Goal: Task Accomplishment & Management: Manage account settings

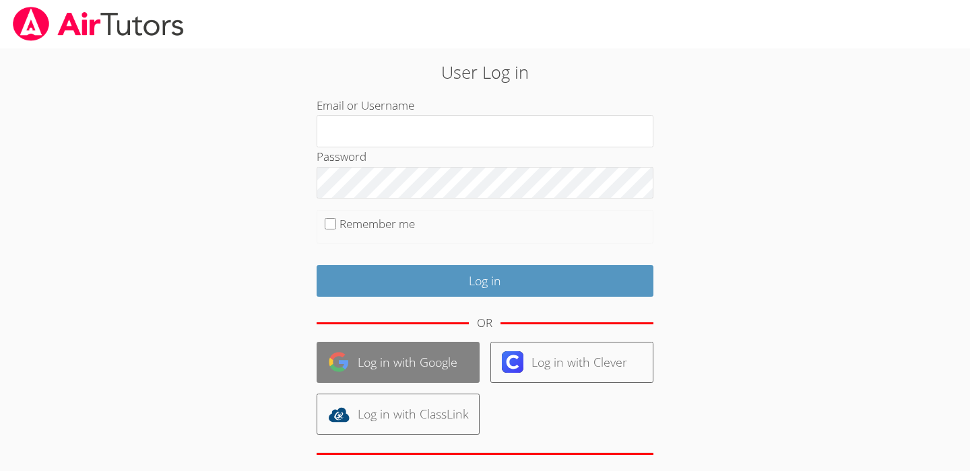
click at [389, 351] on link "Log in with Google" at bounding box center [397, 362] width 163 height 41
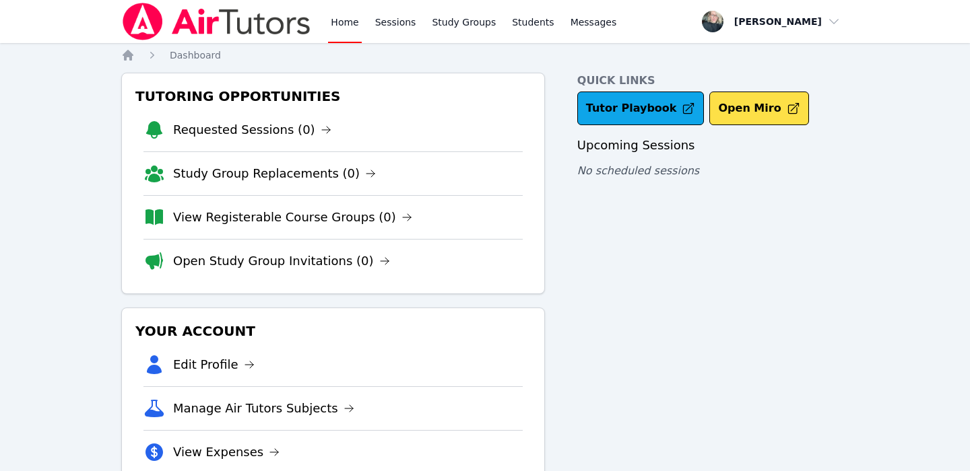
click at [347, 26] on link "Home" at bounding box center [344, 21] width 33 height 43
click at [390, 31] on link "Sessions" at bounding box center [395, 21] width 46 height 43
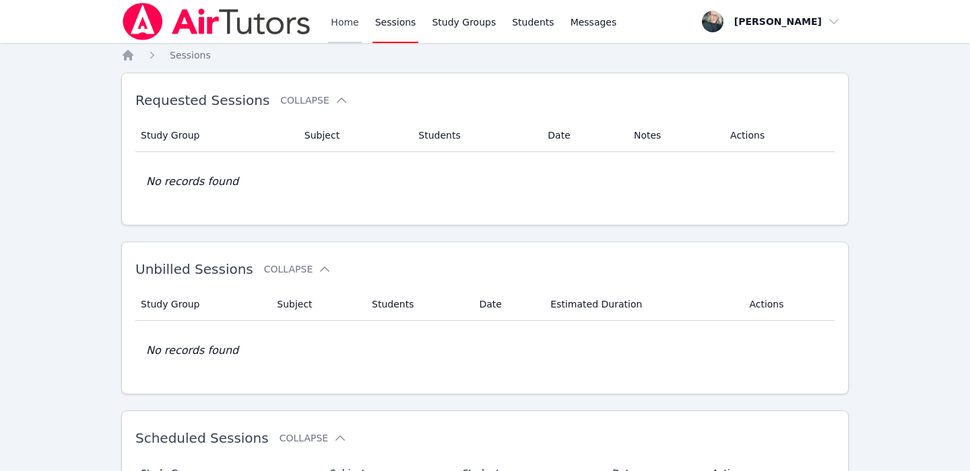
click at [331, 22] on link "Home" at bounding box center [344, 21] width 33 height 43
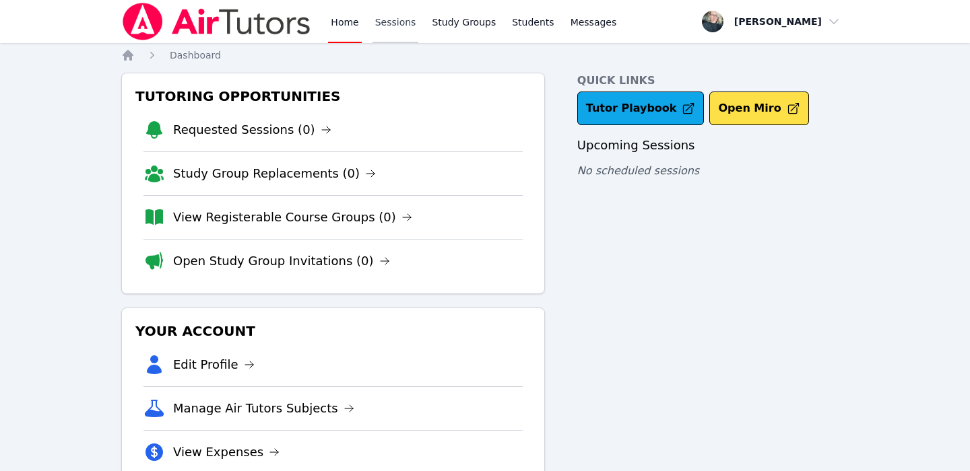
click at [395, 24] on link "Sessions" at bounding box center [395, 21] width 46 height 43
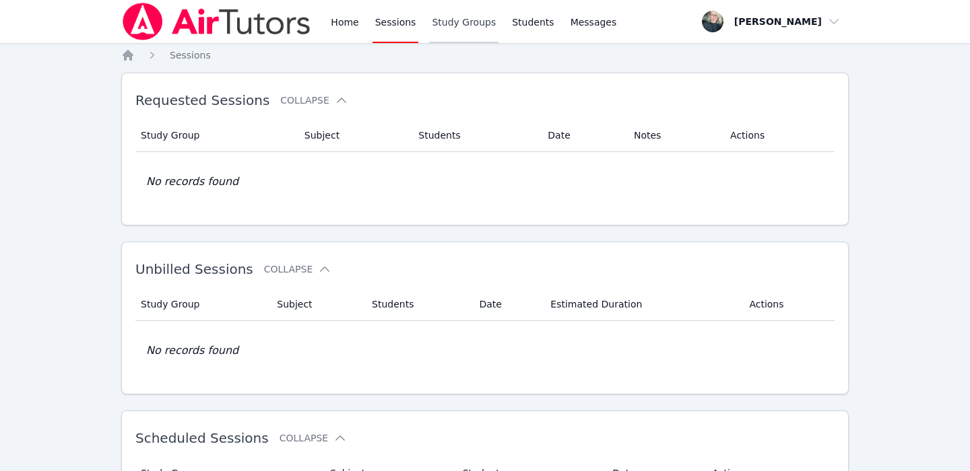
click at [460, 24] on link "Study Groups" at bounding box center [463, 21] width 69 height 43
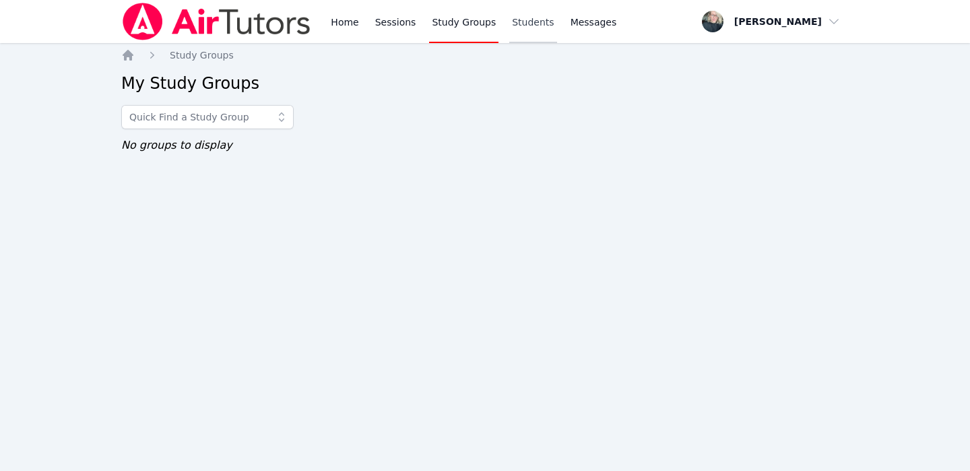
click at [541, 24] on link "Students" at bounding box center [532, 21] width 47 height 43
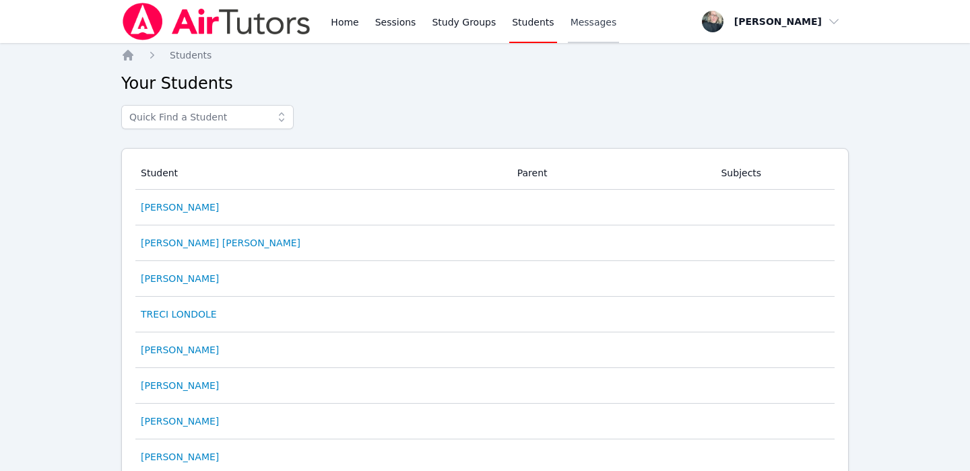
click at [589, 26] on span "Messages" at bounding box center [593, 21] width 46 height 13
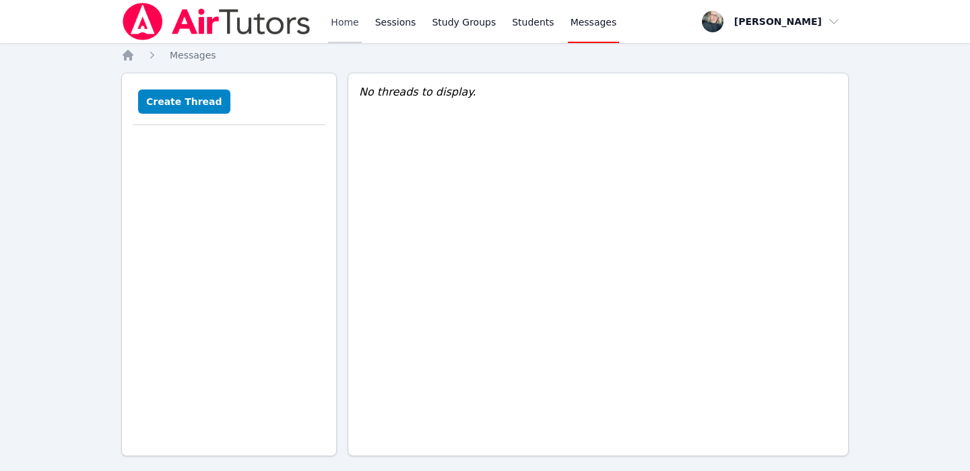
click at [338, 21] on link "Home" at bounding box center [344, 21] width 33 height 43
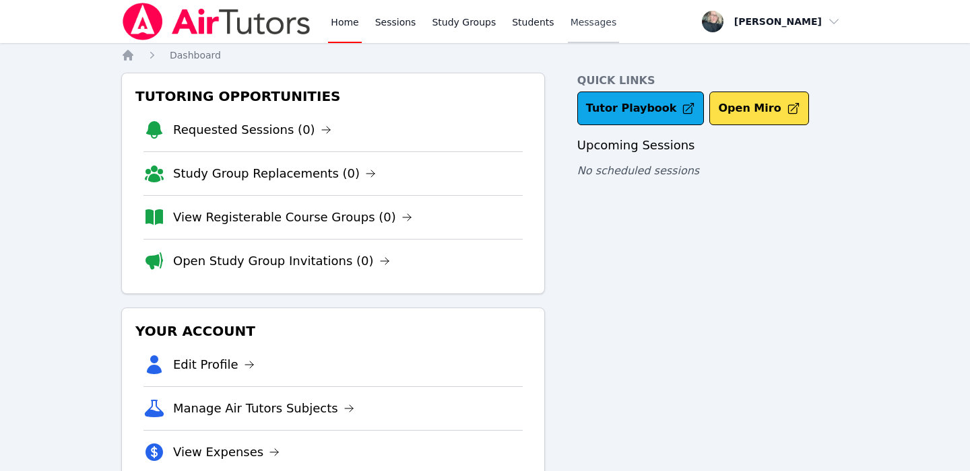
click at [578, 24] on span "Messages" at bounding box center [593, 21] width 46 height 13
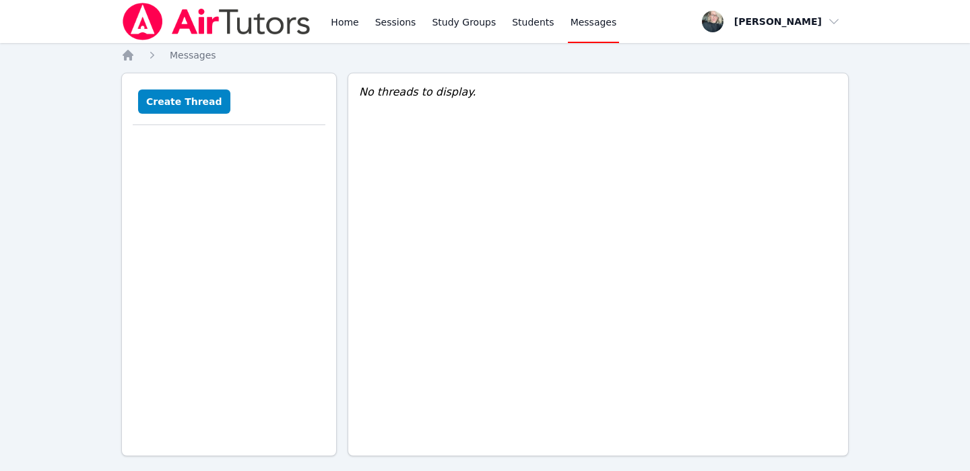
click at [232, 26] on img at bounding box center [216, 22] width 191 height 38
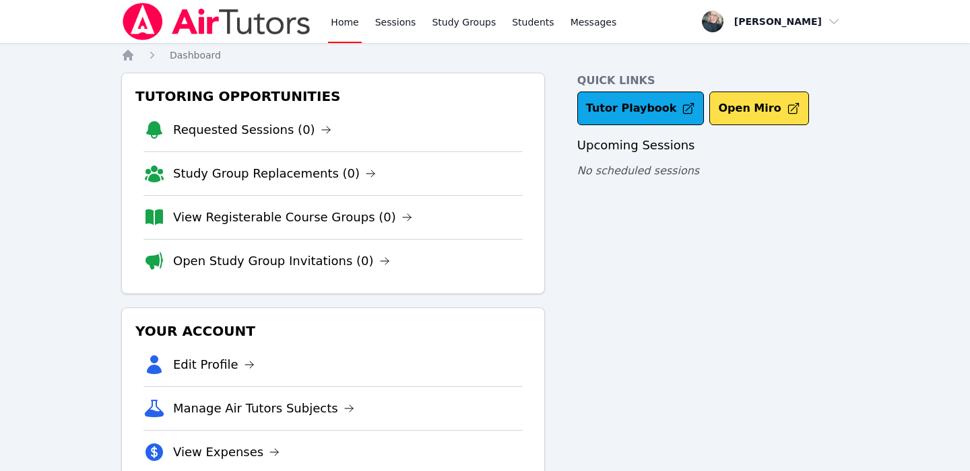
scroll to position [85, 0]
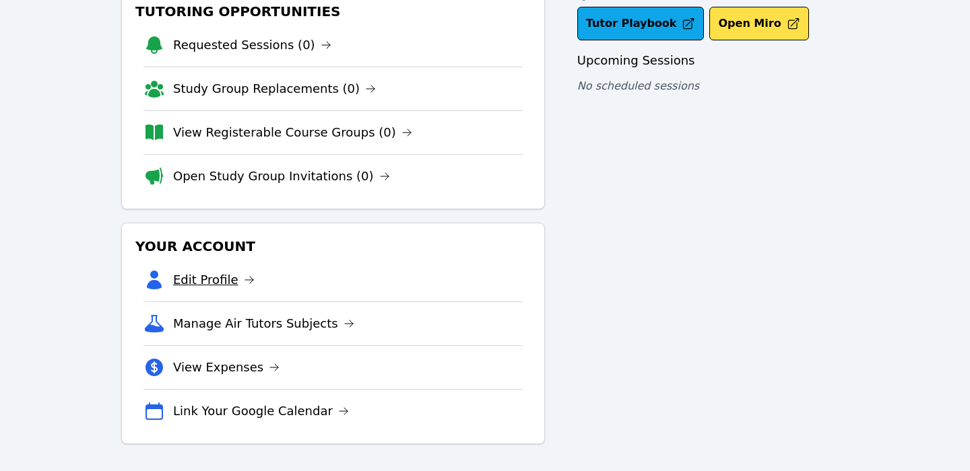
click at [196, 286] on link "Edit Profile" at bounding box center [213, 280] width 81 height 19
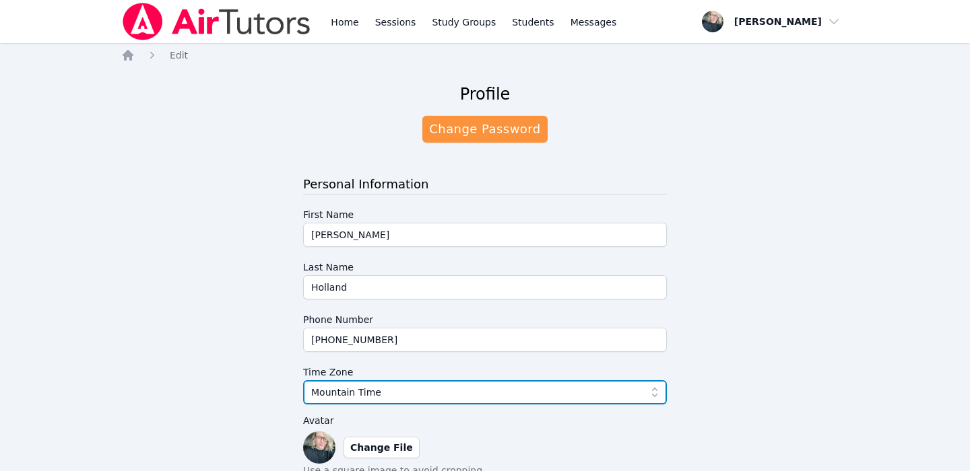
click at [370, 384] on button "Mountain Time" at bounding box center [485, 392] width 364 height 24
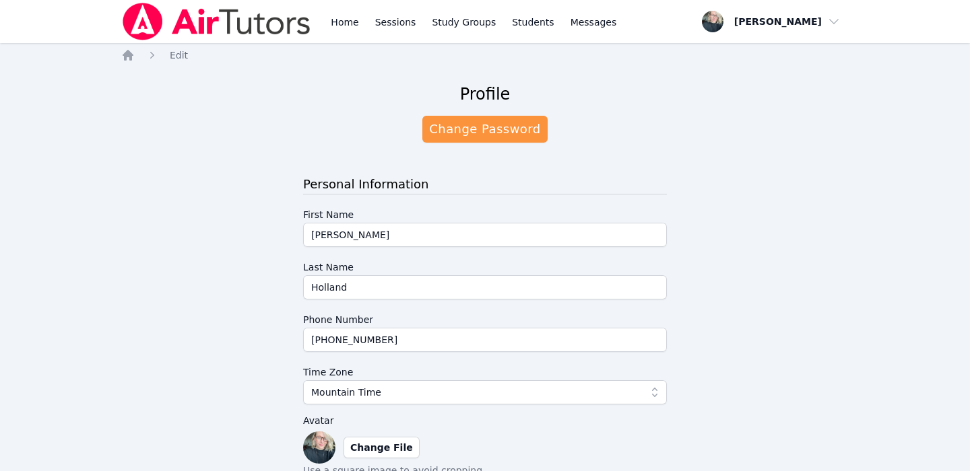
scroll to position [84, 0]
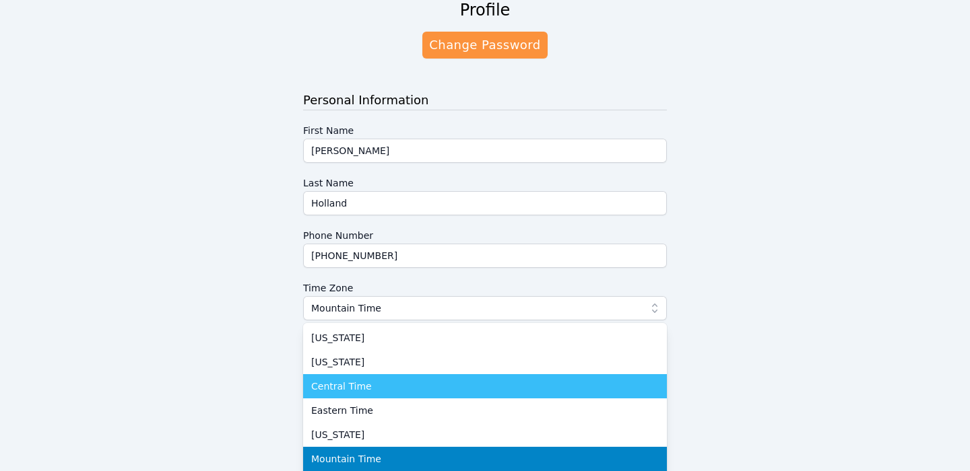
click at [355, 385] on span "Central Time" at bounding box center [341, 386] width 61 height 13
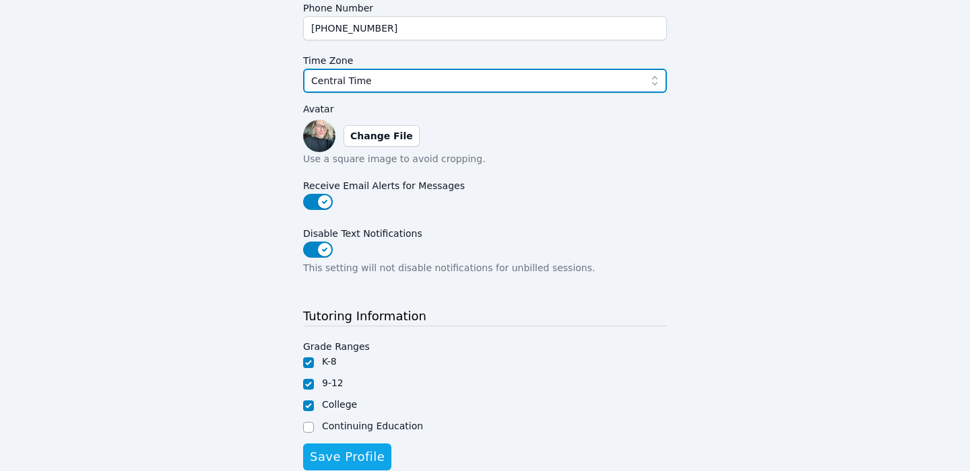
scroll to position [364, 0]
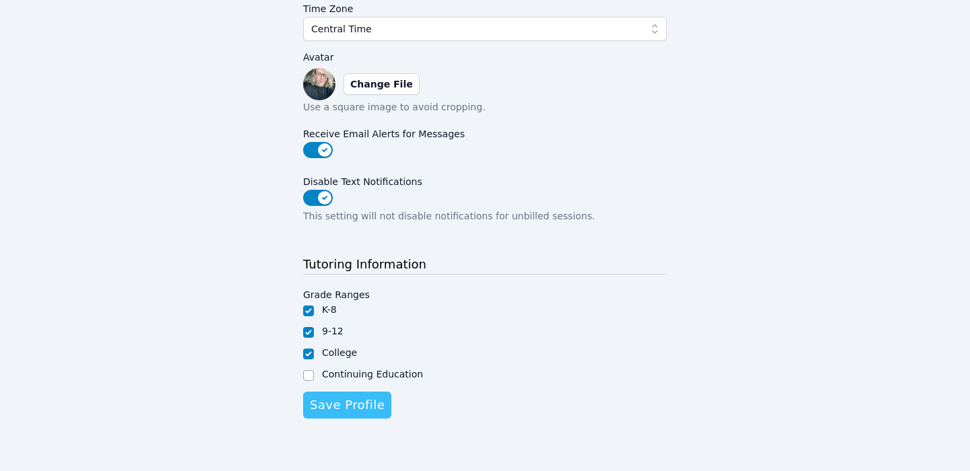
click at [365, 401] on span "Save Profile" at bounding box center [347, 405] width 75 height 19
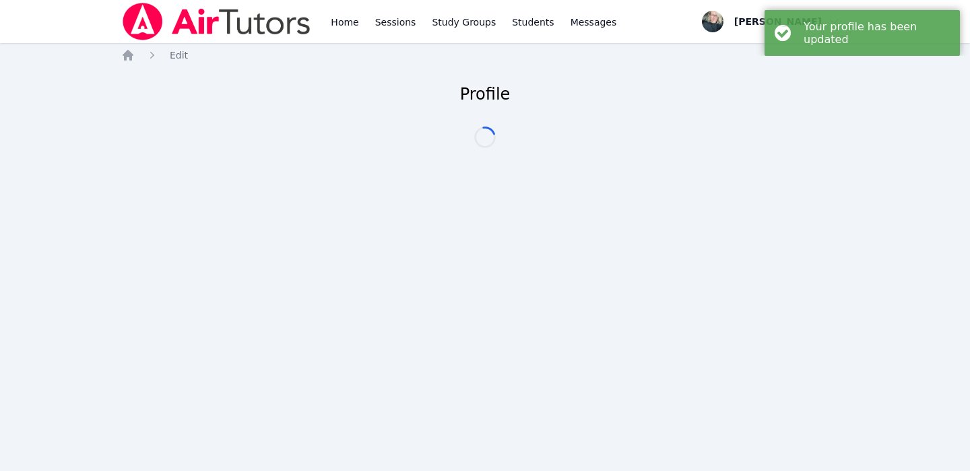
scroll to position [0, 0]
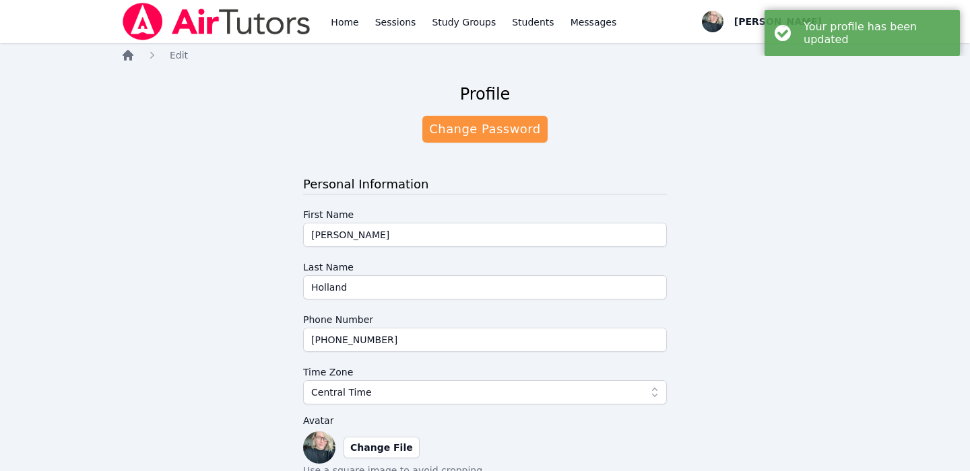
click at [127, 57] on icon "Breadcrumb" at bounding box center [127, 54] width 13 height 13
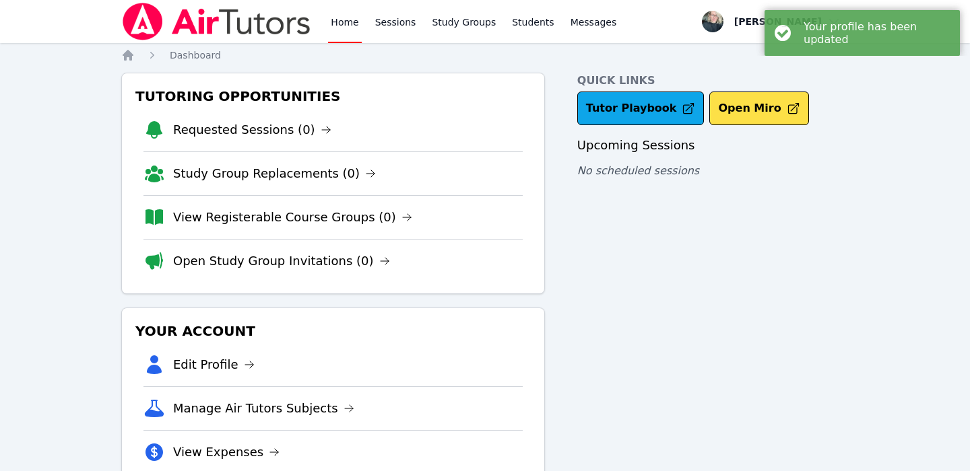
scroll to position [85, 0]
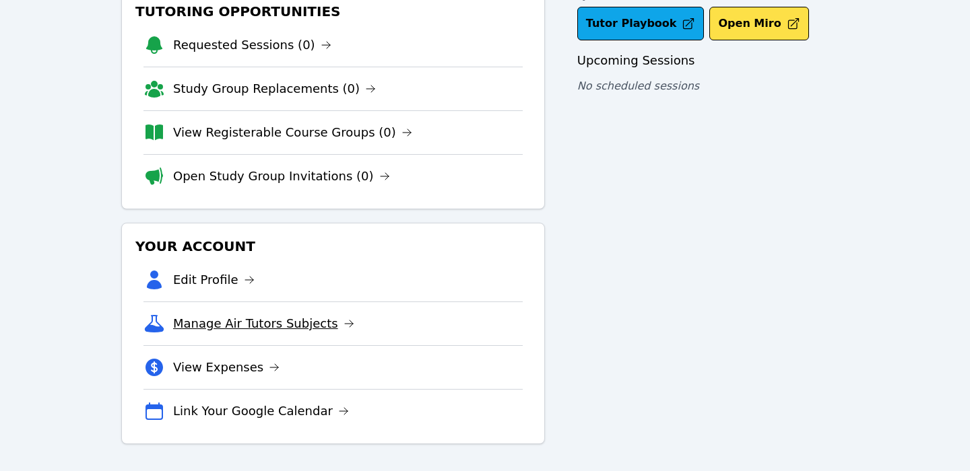
click at [318, 327] on link "Manage Air Tutors Subjects" at bounding box center [263, 323] width 181 height 19
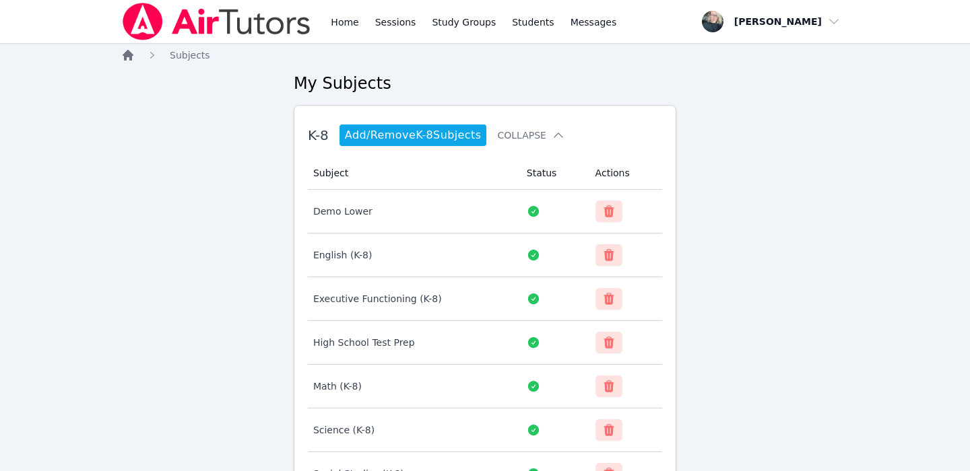
click at [128, 59] on icon "Breadcrumb" at bounding box center [127, 54] width 13 height 13
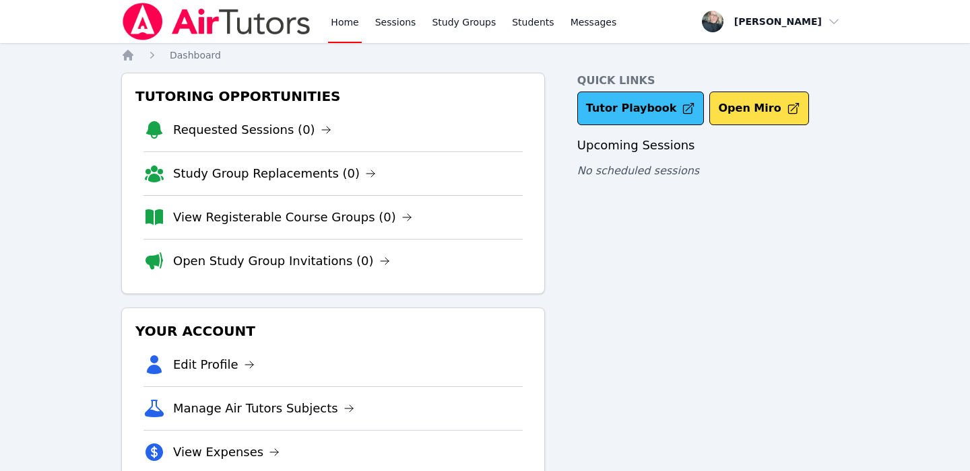
click at [683, 103] on icon at bounding box center [688, 108] width 11 height 11
click at [290, 134] on link "Requested Sessions (0)" at bounding box center [252, 130] width 158 height 19
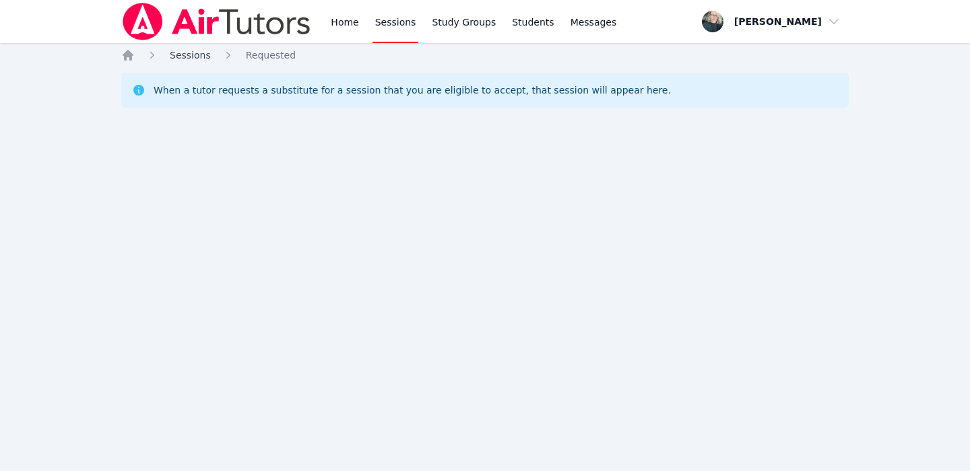
click at [192, 58] on span "Sessions" at bounding box center [190, 55] width 41 height 11
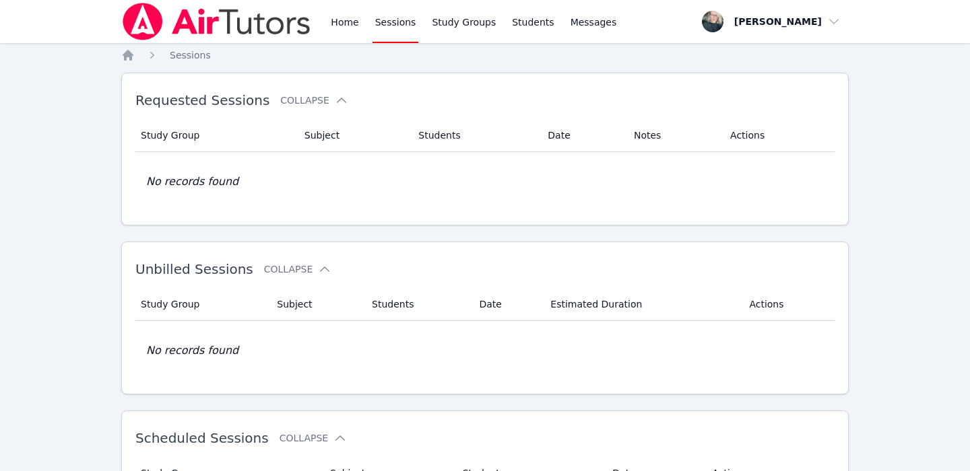
click at [135, 57] on ol "Home Sessions" at bounding box center [166, 54] width 90 height 13
click at [119, 55] on div "Home Sessions Study Groups Students Messages Open user menu Kara Holland Open m…" at bounding box center [485, 344] width 970 height 689
click at [126, 55] on icon "Breadcrumb" at bounding box center [128, 55] width 11 height 11
